Goal: Communication & Community: Connect with others

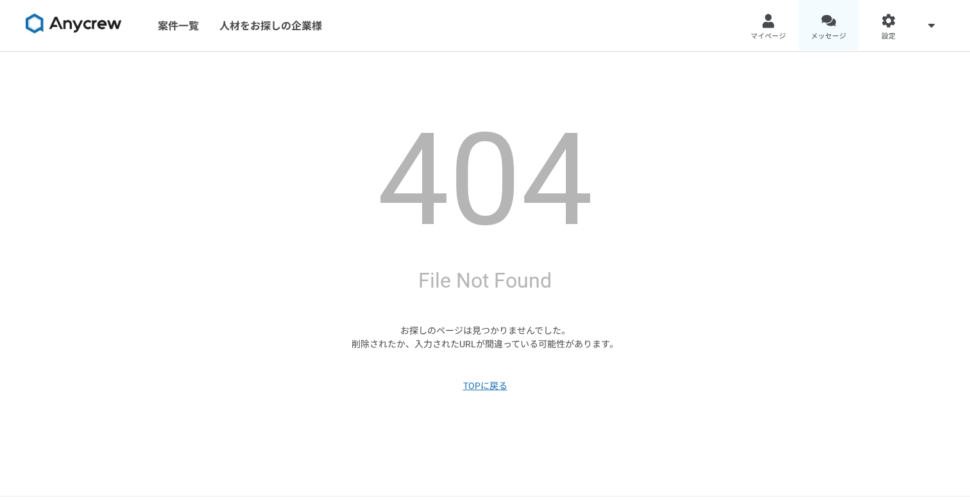
click at [809, 33] on link "メッセージ" at bounding box center [829, 25] width 60 height 51
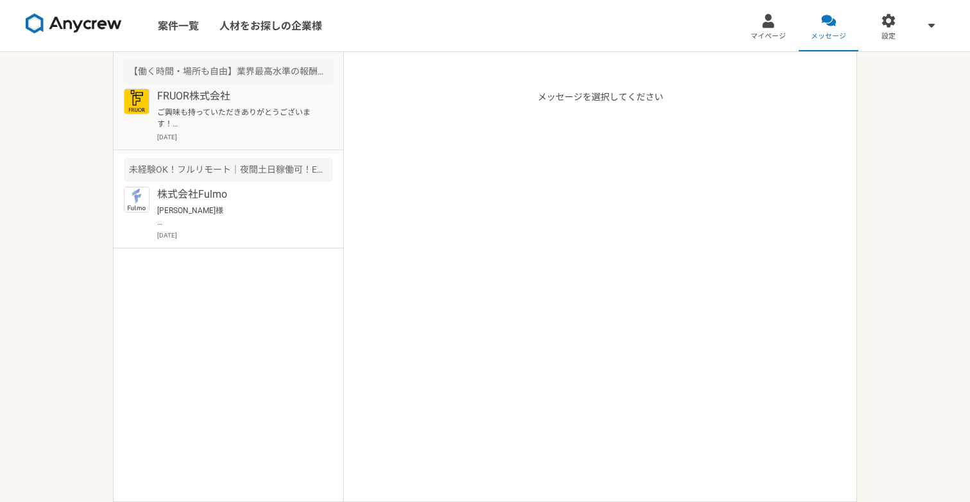
click at [277, 96] on p "FRUOR株式会社" at bounding box center [236, 96] width 158 height 15
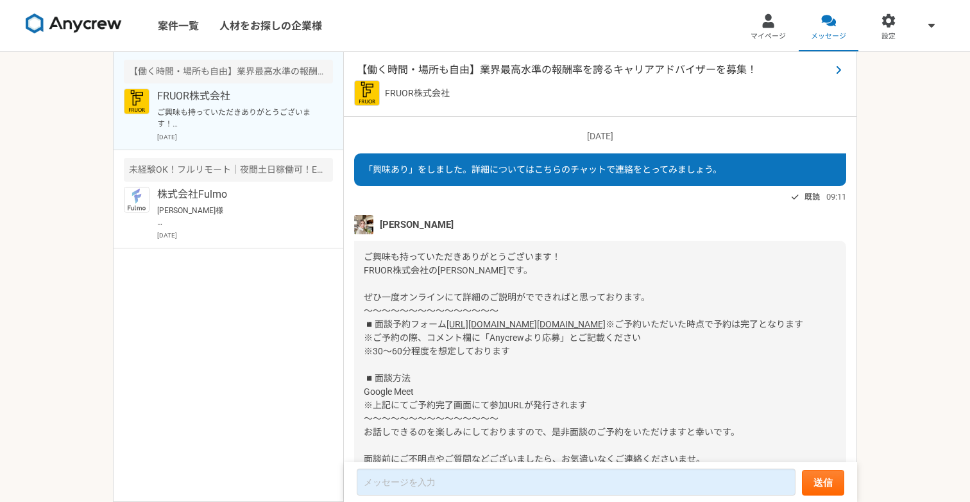
click at [464, 66] on span "【働く時間・場所も自由】業界最高水準の報酬率を誇るキャリアアドバイザーを募集！" at bounding box center [594, 69] width 474 height 15
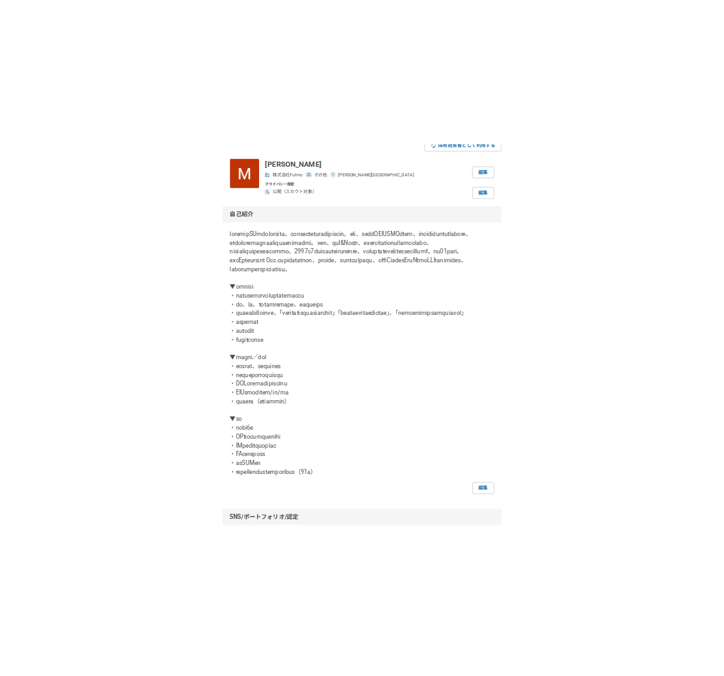
scroll to position [73, 0]
